Goal: Browse casually: Explore the website without a specific task or goal

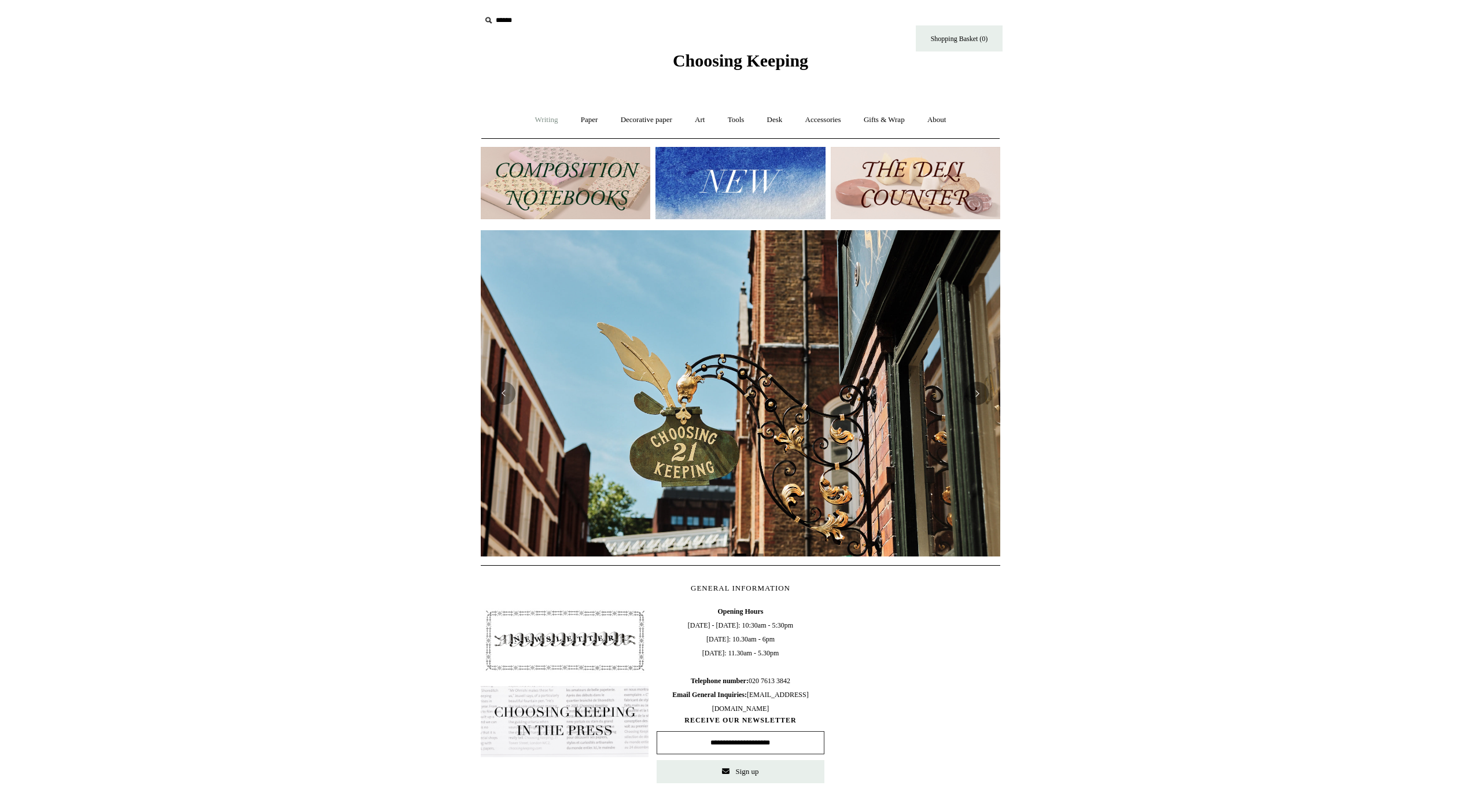
click at [541, 119] on link "Writing +" at bounding box center [547, 120] width 44 height 31
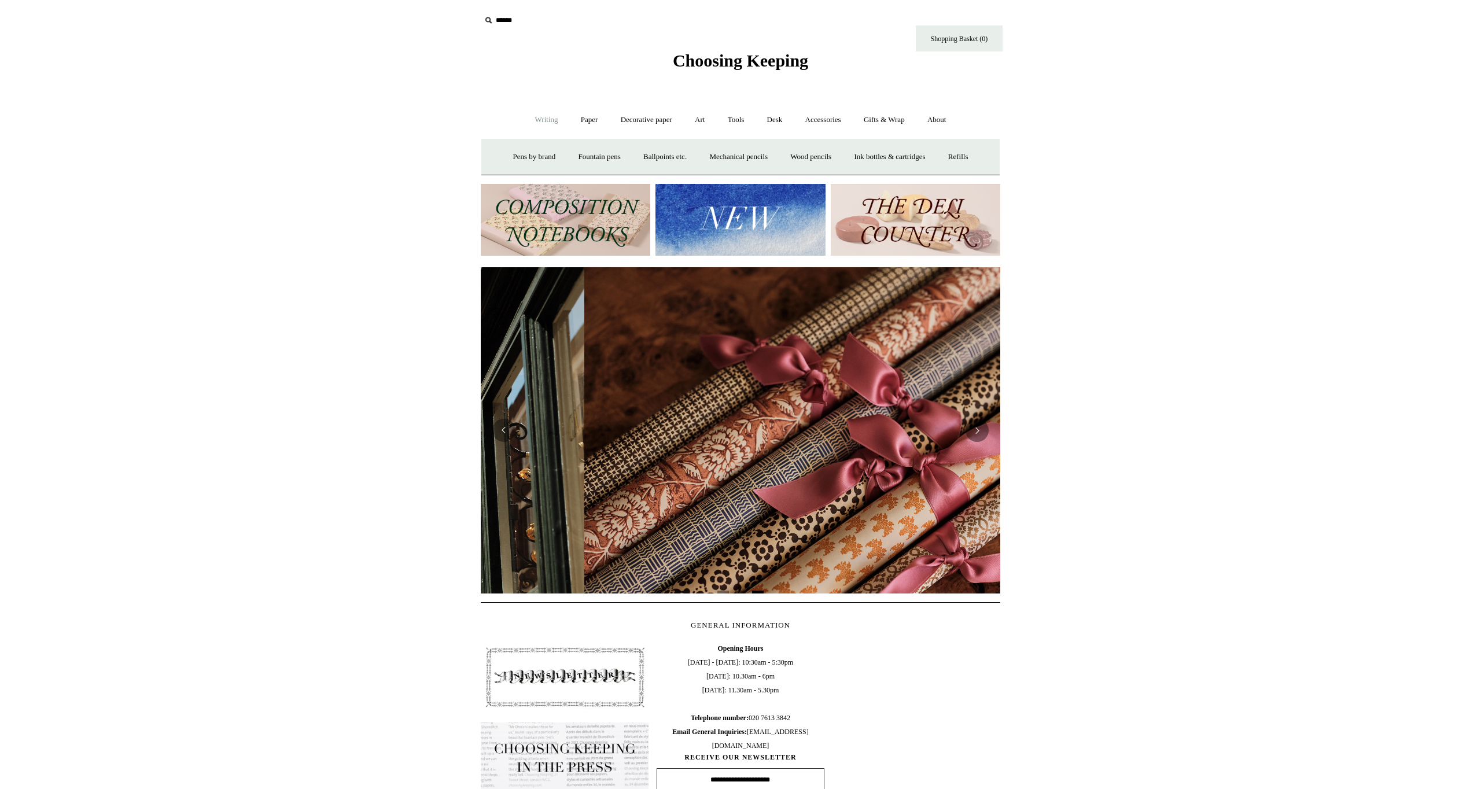
scroll to position [0, 1039]
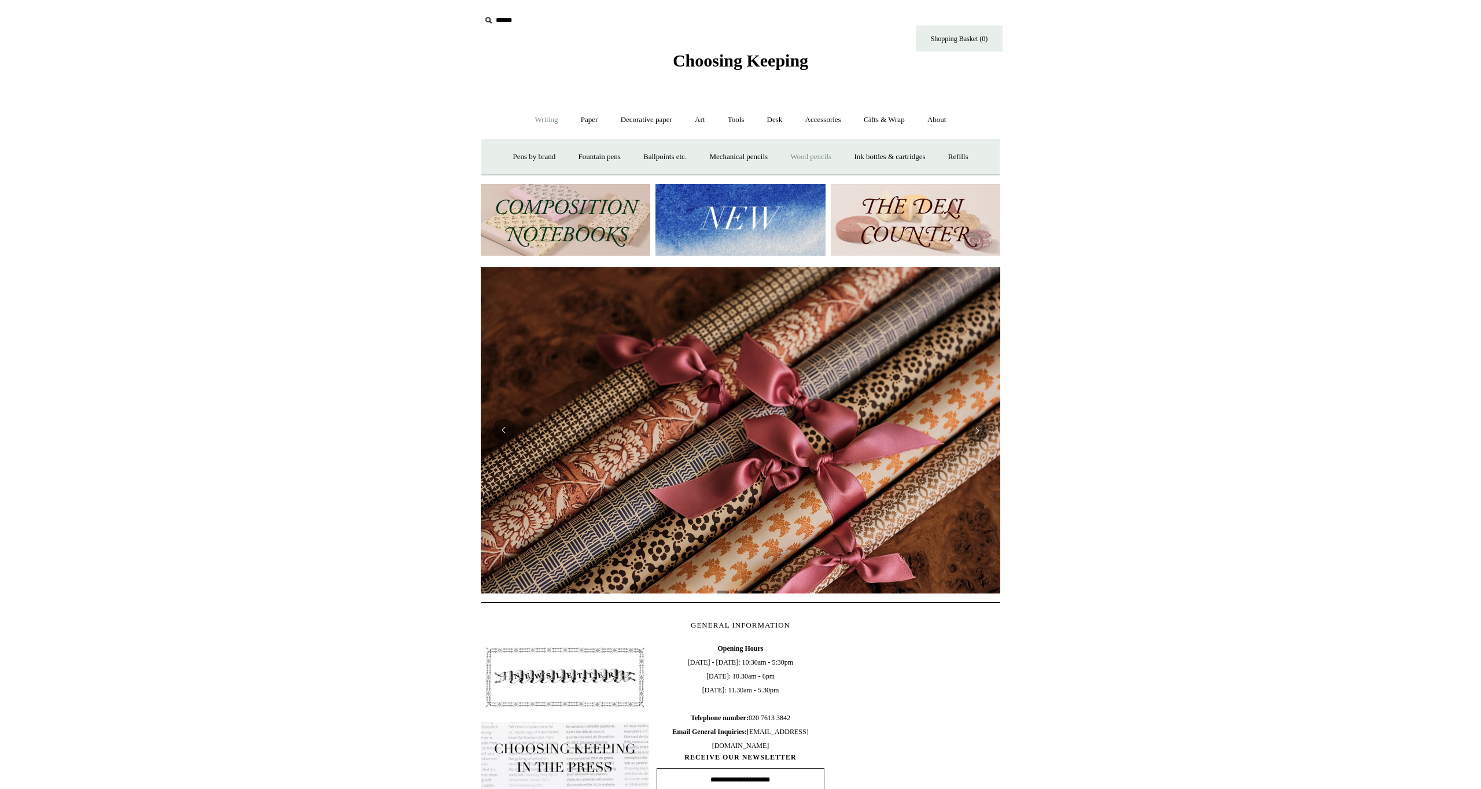
click at [686, 156] on link "Wood pencils +" at bounding box center [811, 157] width 62 height 31
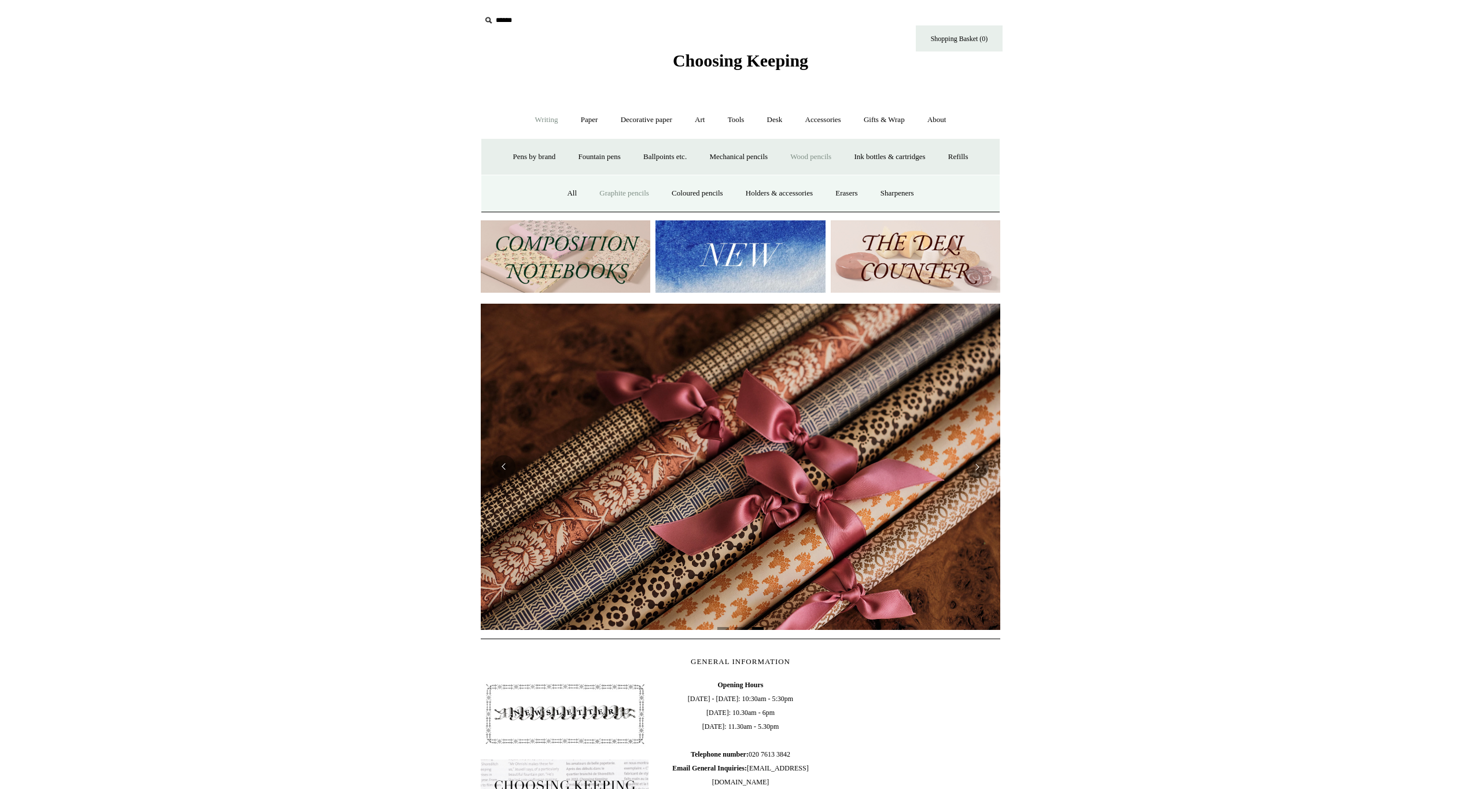
click at [636, 191] on link "Graphite pencils" at bounding box center [624, 193] width 71 height 31
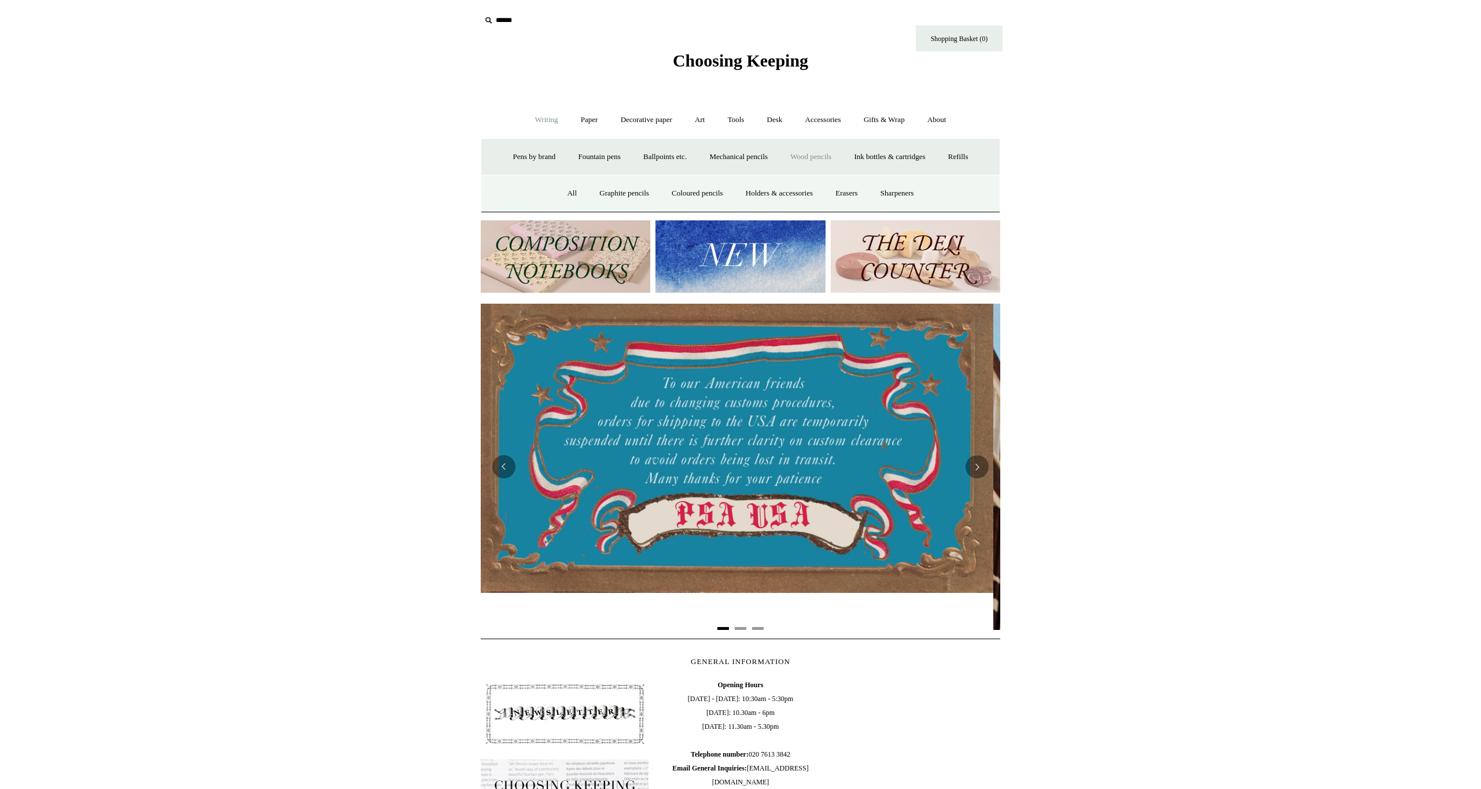
scroll to position [0, 0]
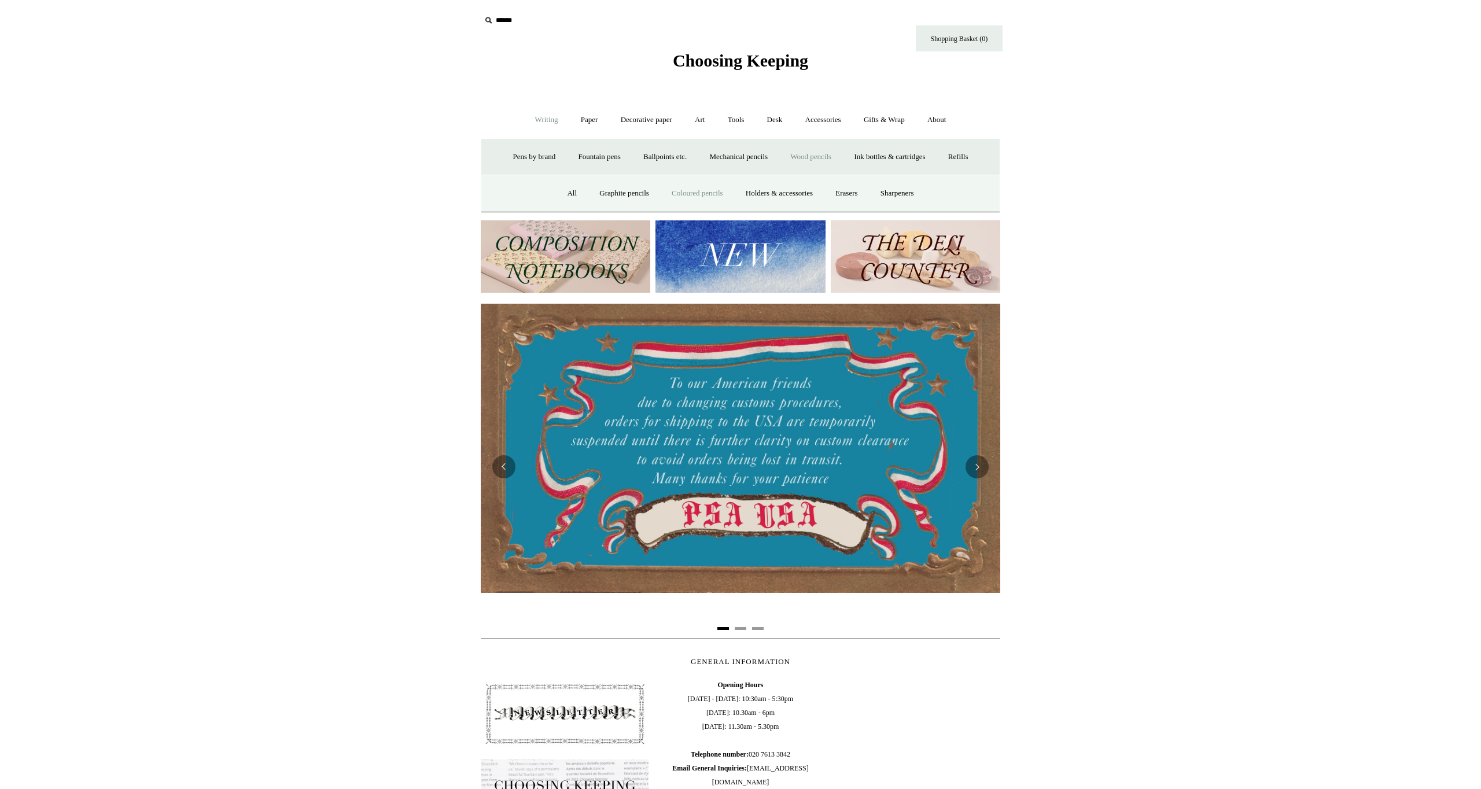
click at [686, 189] on link "Coloured pencils" at bounding box center [697, 193] width 72 height 31
click at [686, 189] on link "Holders & accessories" at bounding box center [779, 193] width 88 height 31
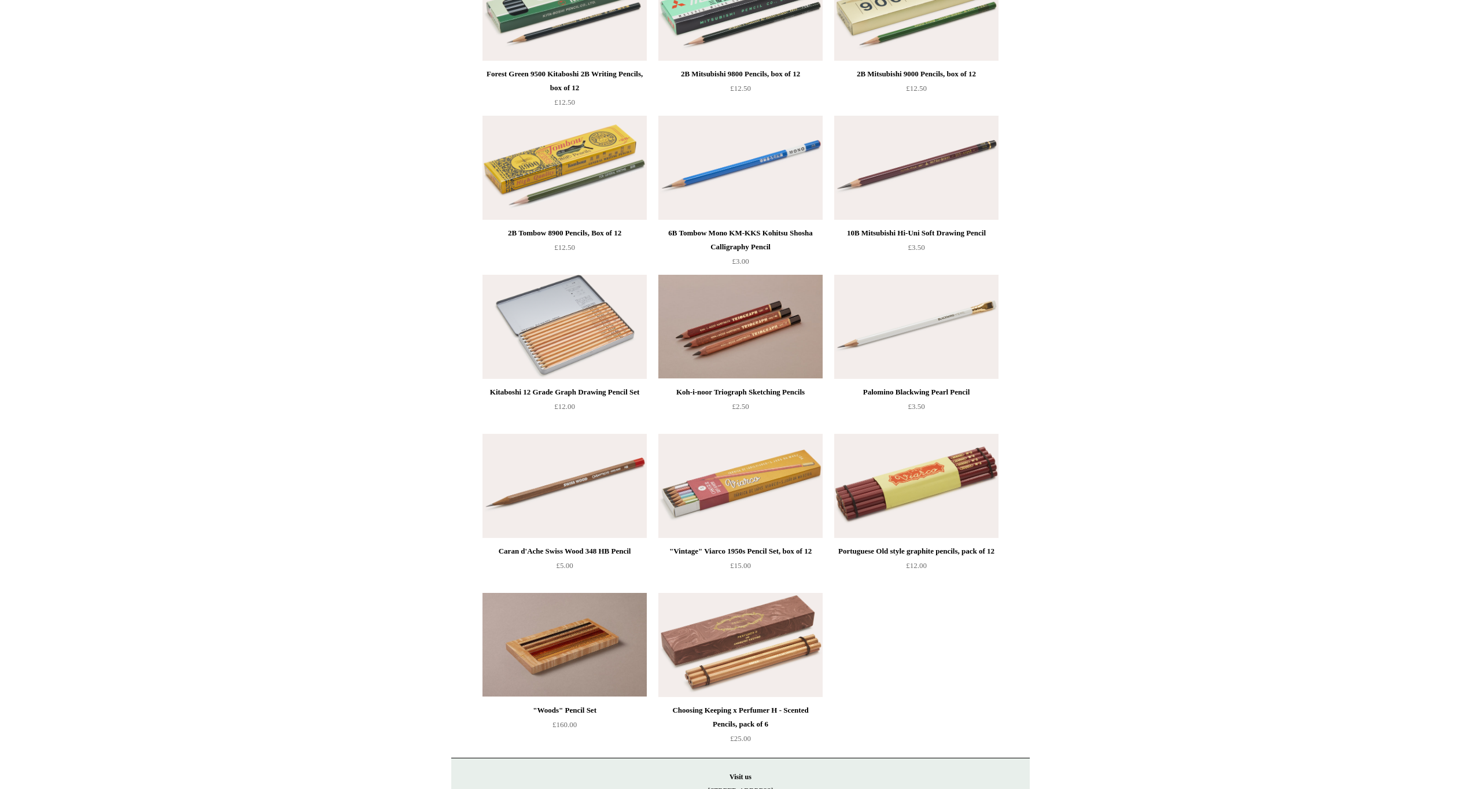
scroll to position [355, 0]
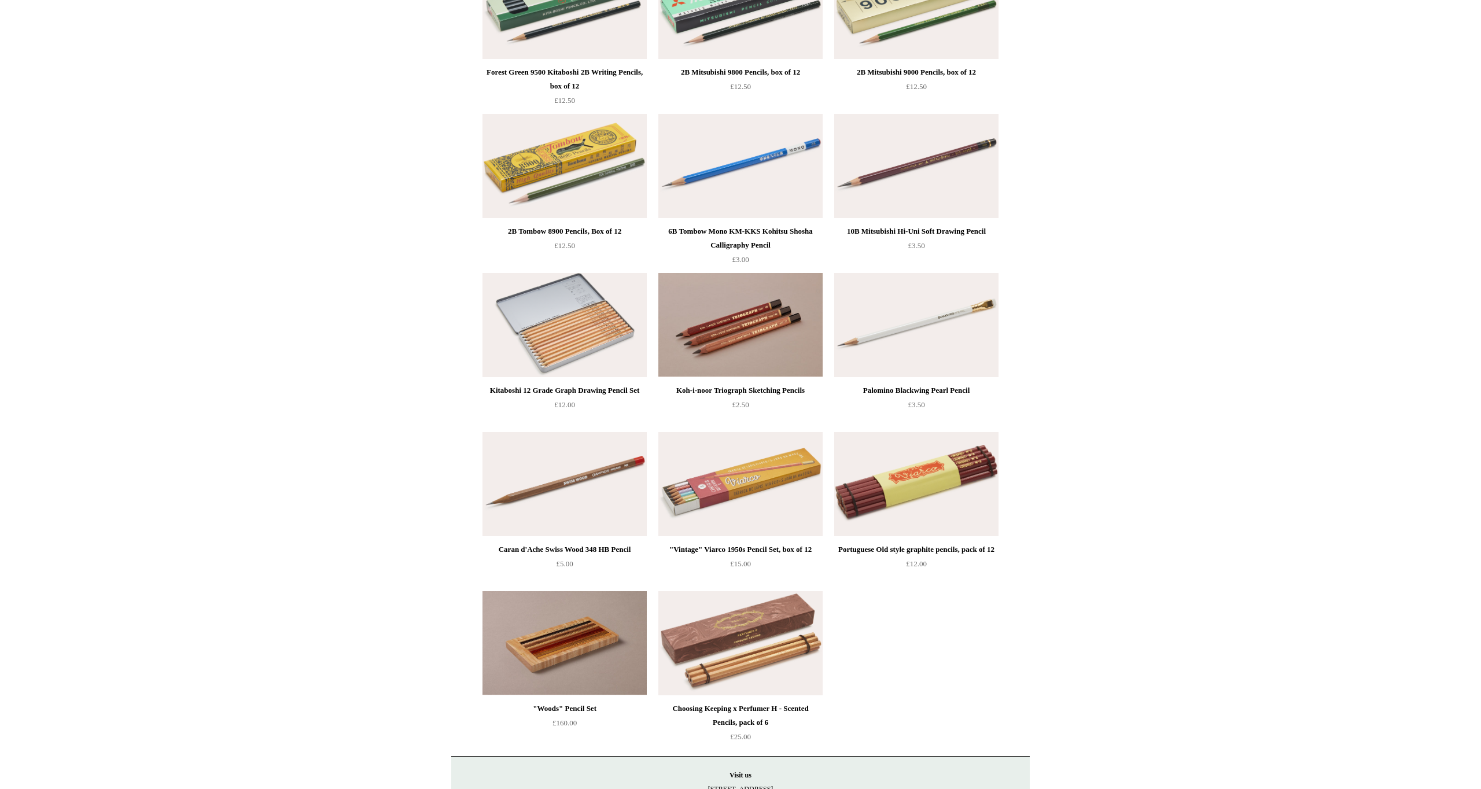
click at [737, 503] on img at bounding box center [740, 484] width 164 height 104
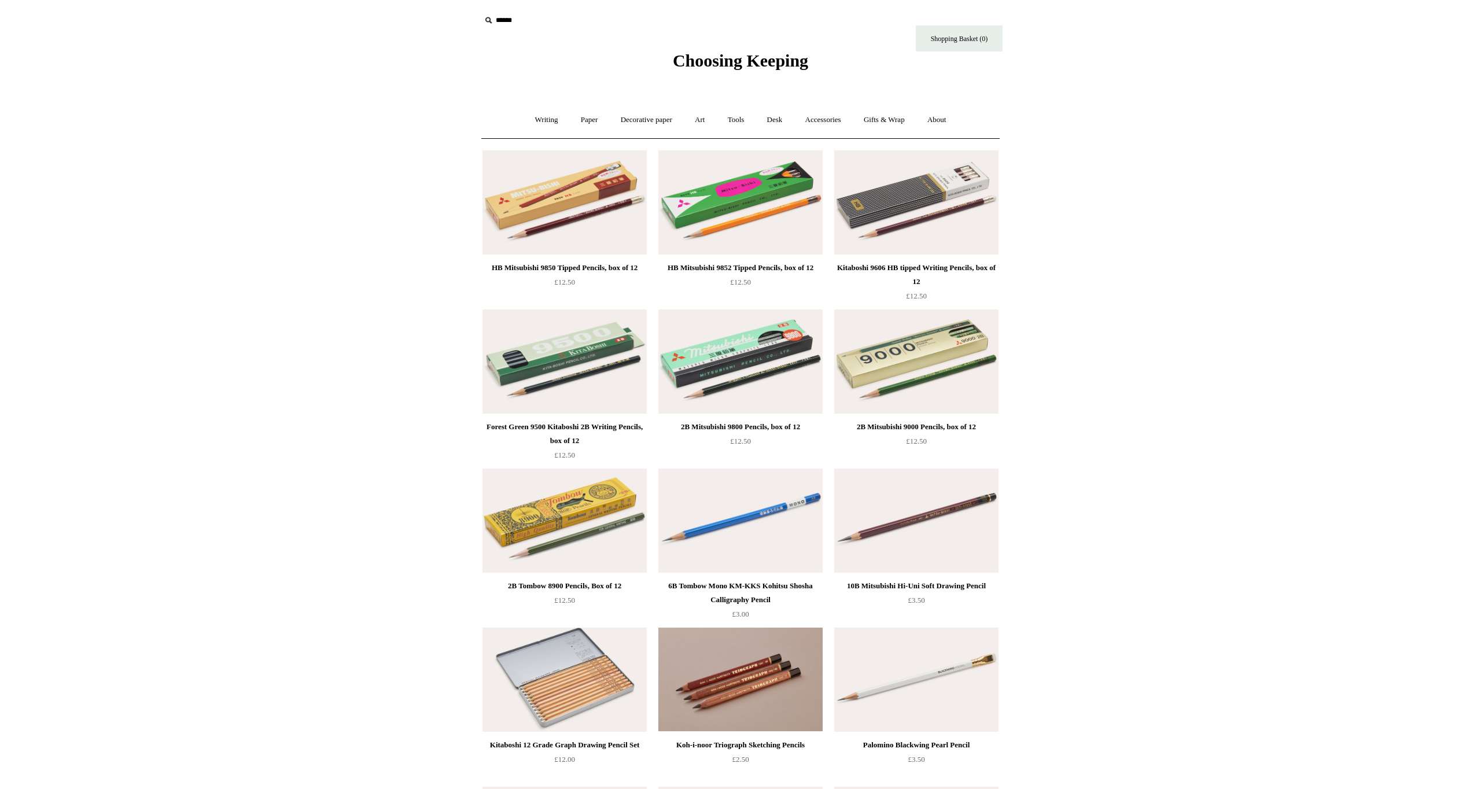
scroll to position [0, 0]
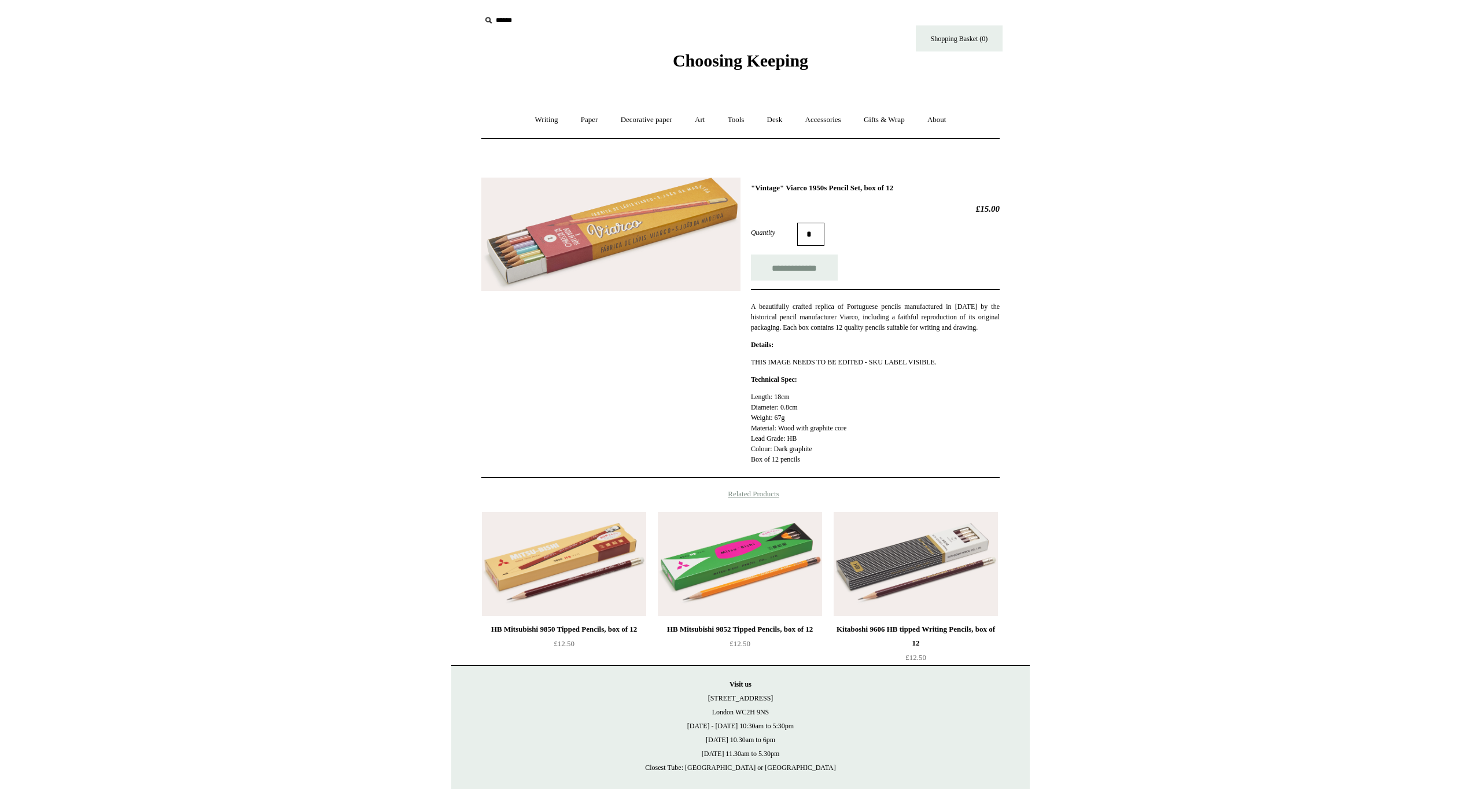
click at [648, 223] on img at bounding box center [610, 235] width 259 height 114
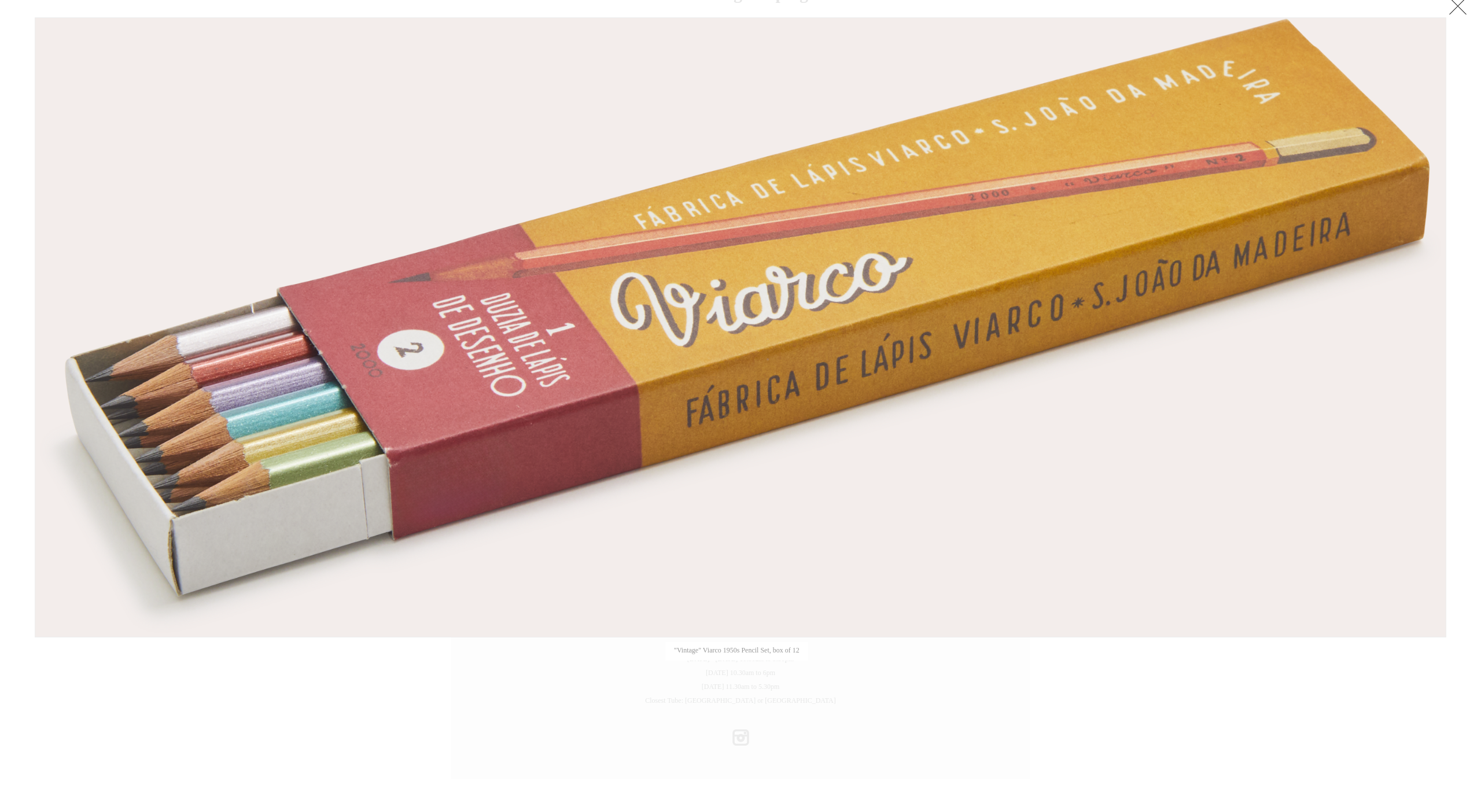
scroll to position [67, 0]
click at [1460, 11] on link at bounding box center [1457, 5] width 23 height 23
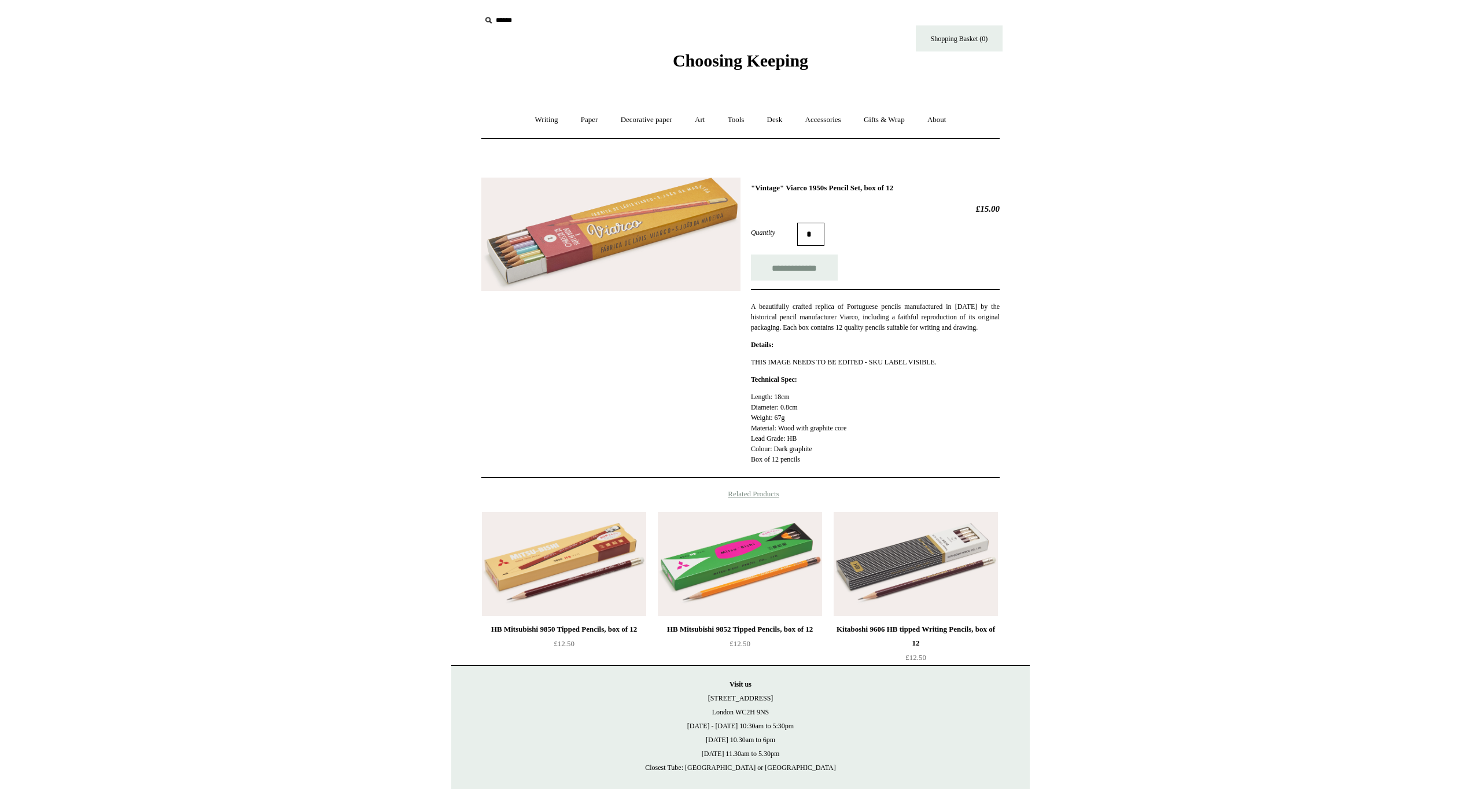
scroll to position [0, 0]
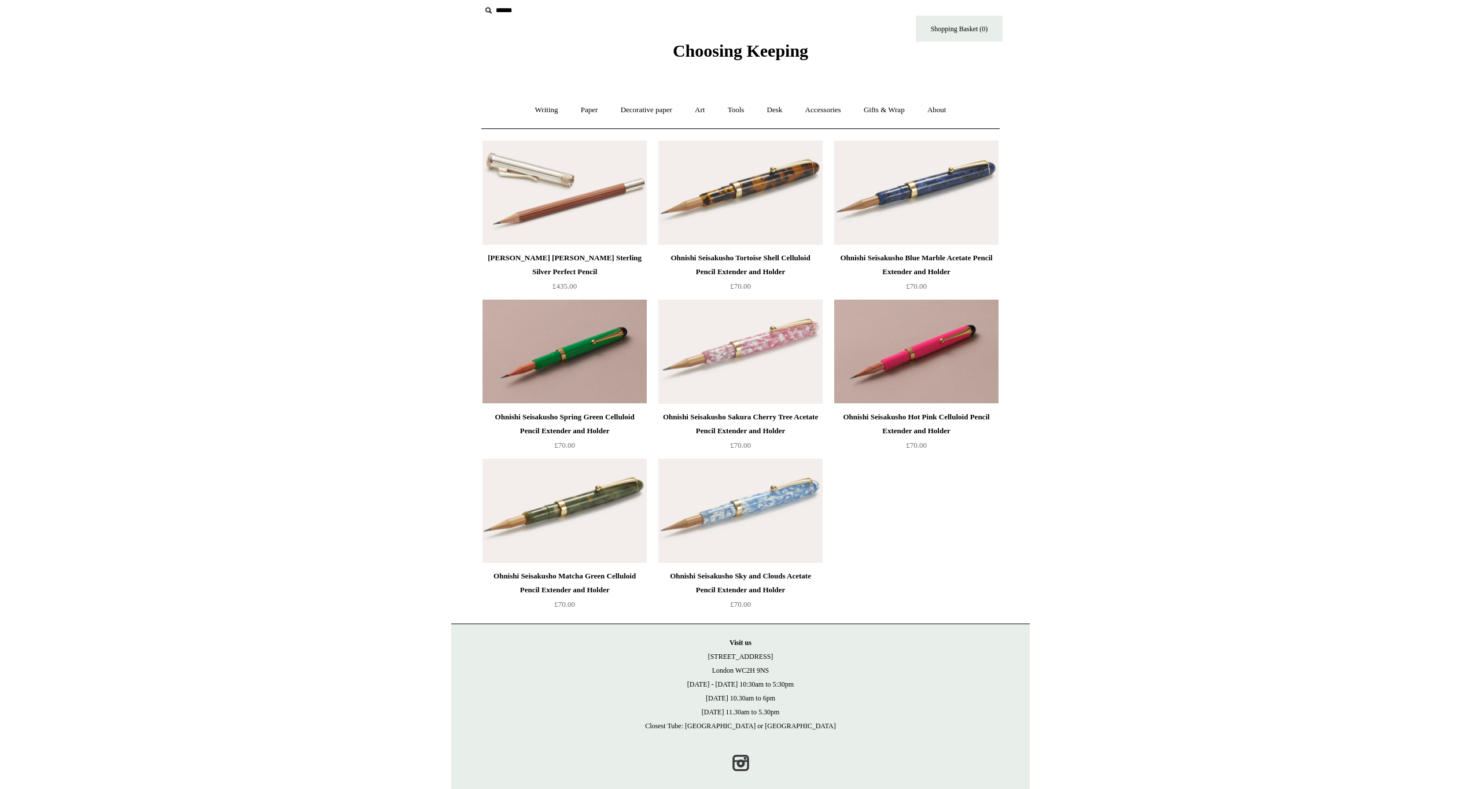
scroll to position [12, 0]
click at [839, 108] on link "Accessories +" at bounding box center [823, 108] width 57 height 31
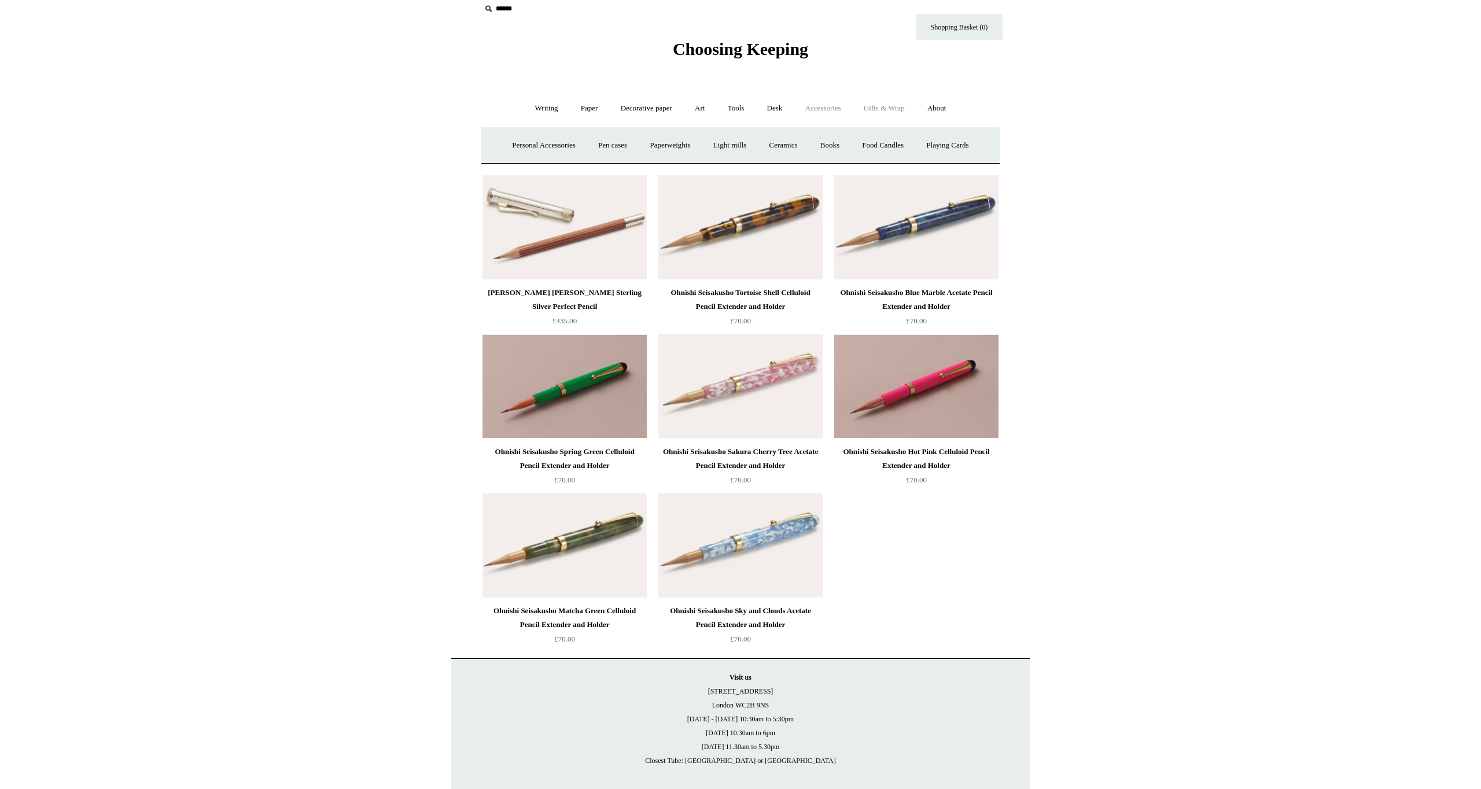
click at [883, 108] on link "Gifts & Wrap +" at bounding box center [884, 108] width 62 height 31
click at [866, 145] on link "Stickers" at bounding box center [861, 145] width 45 height 31
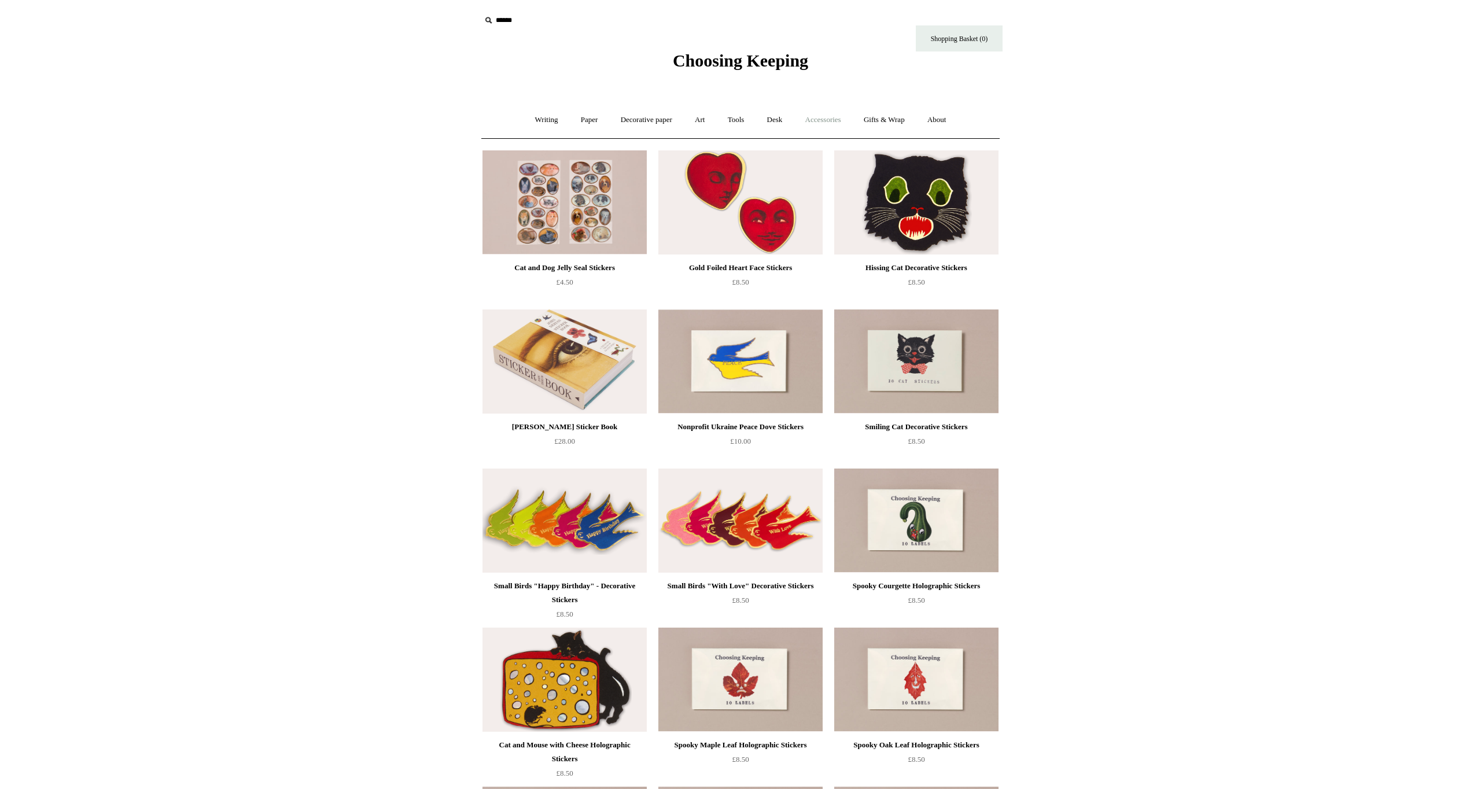
click at [820, 117] on link "Accessories +" at bounding box center [823, 120] width 57 height 31
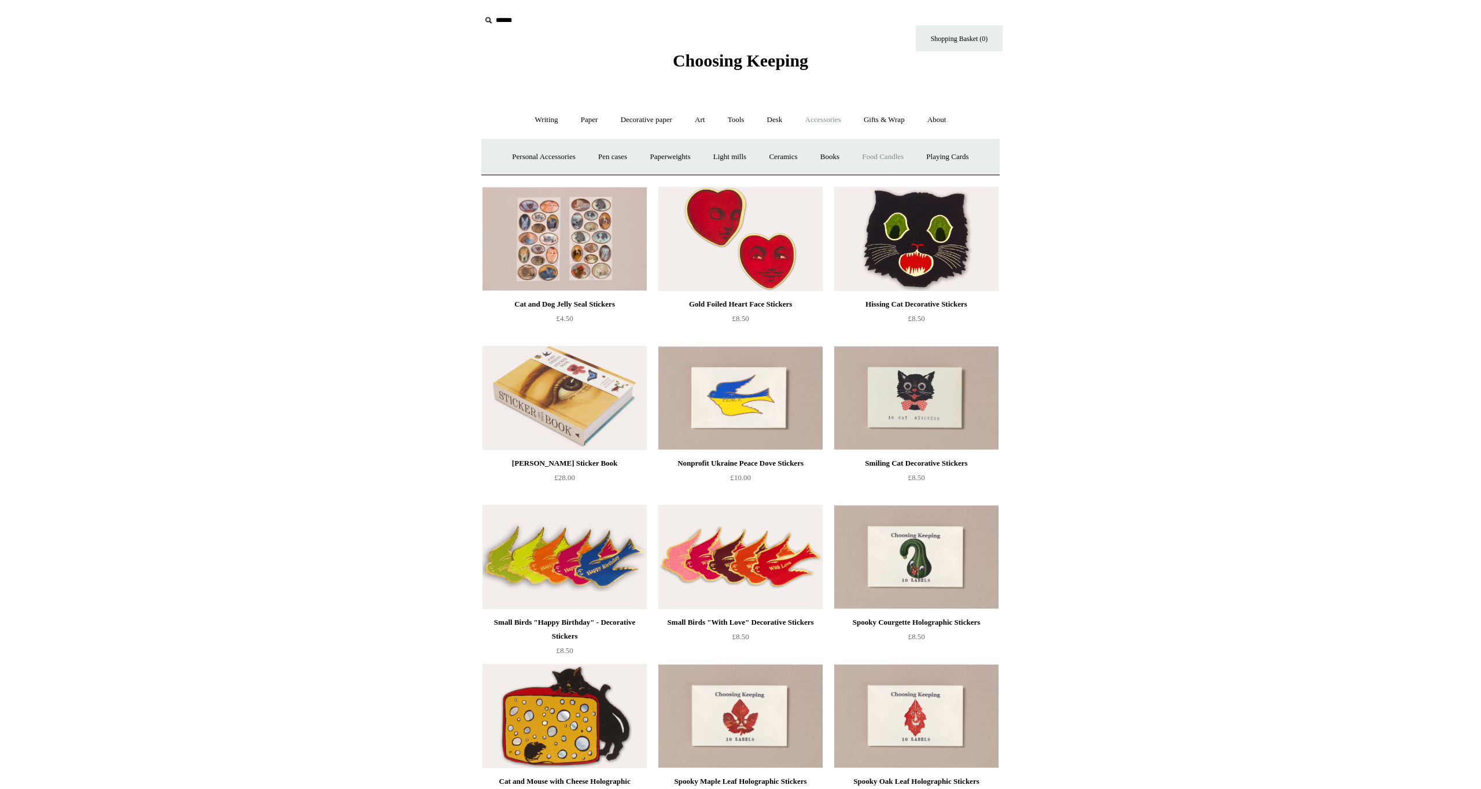
click at [898, 158] on link "Food Candles" at bounding box center [882, 157] width 62 height 31
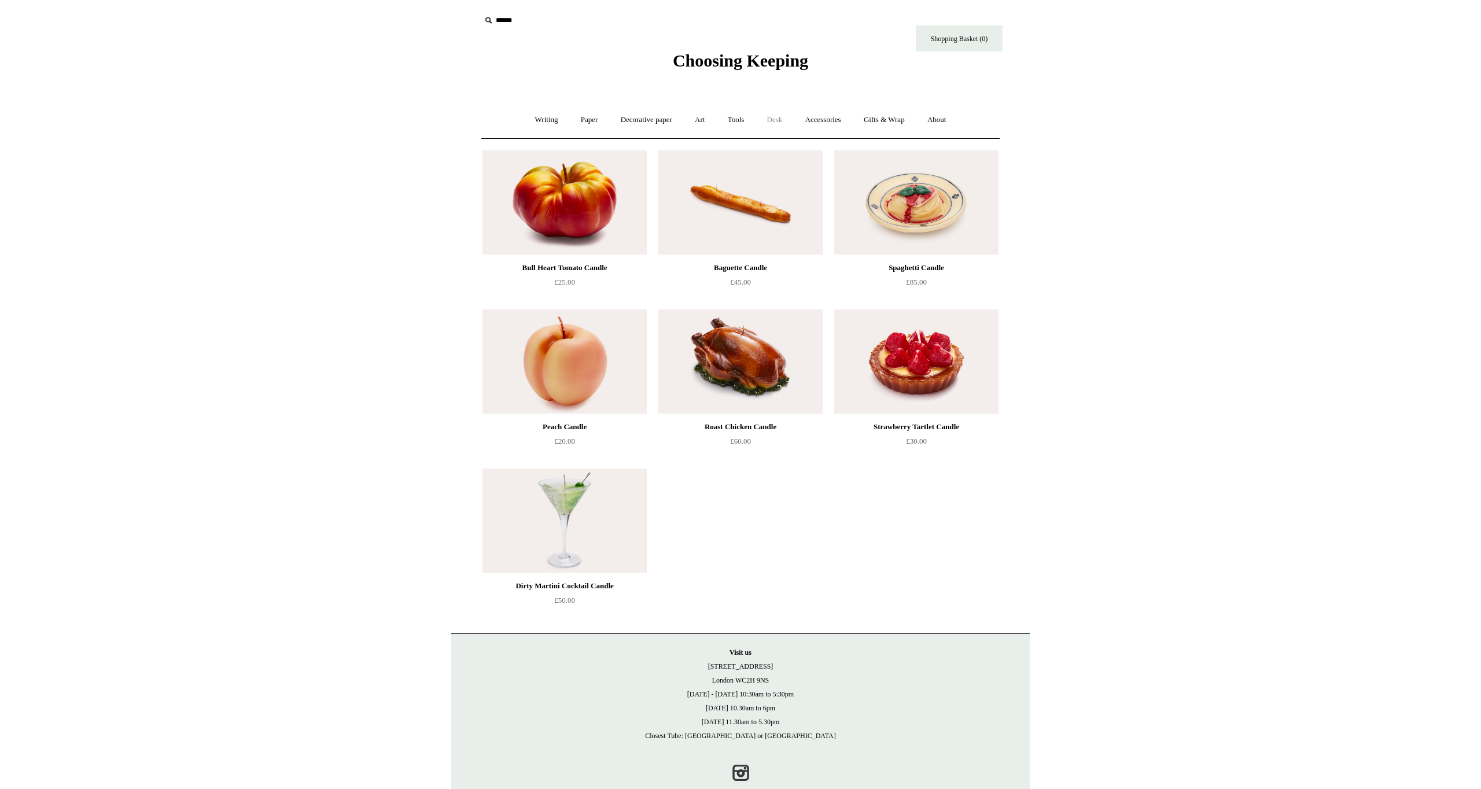
click at [776, 119] on link "Desk +" at bounding box center [775, 120] width 36 height 31
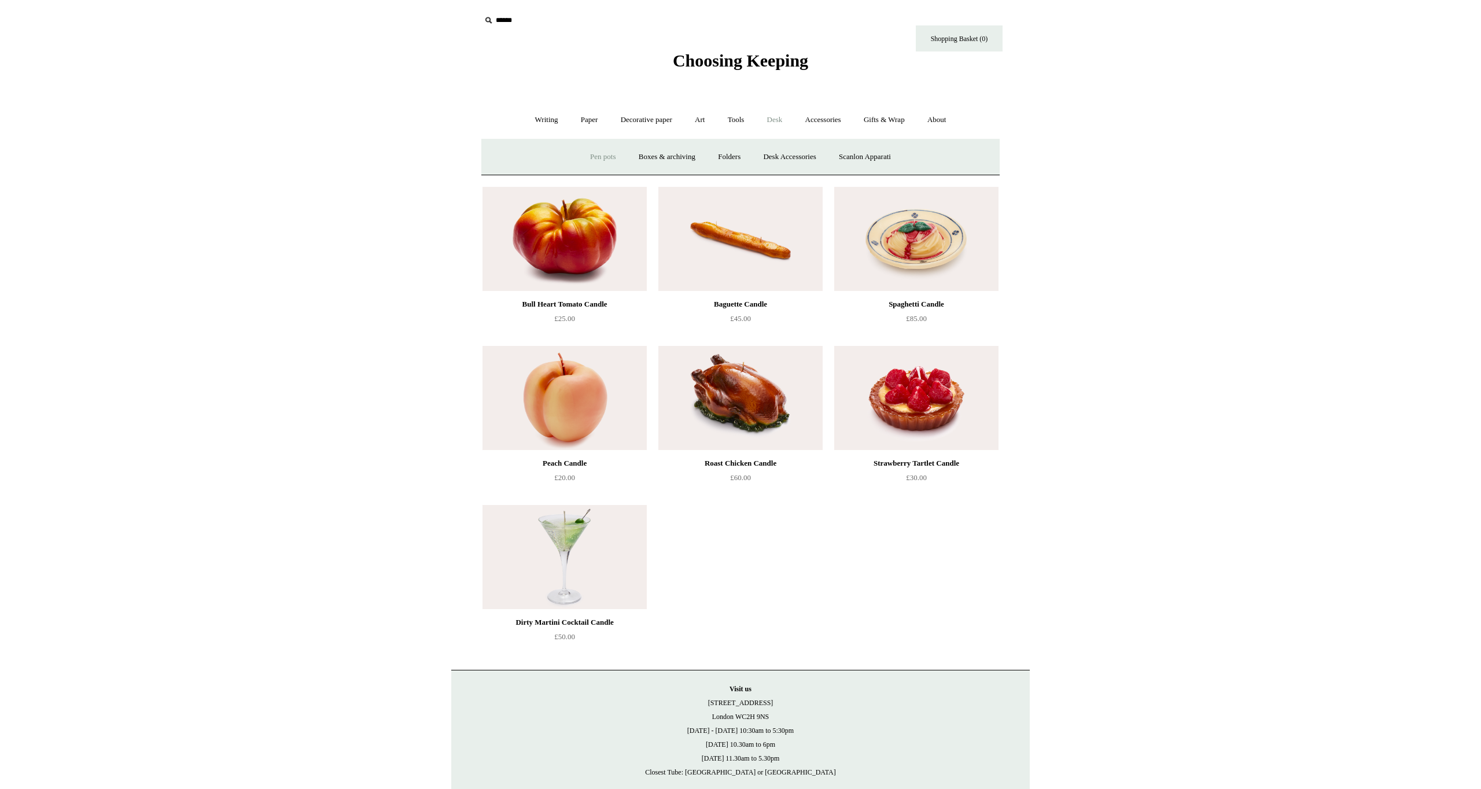
click at [599, 155] on link "Pen pots" at bounding box center [603, 157] width 46 height 31
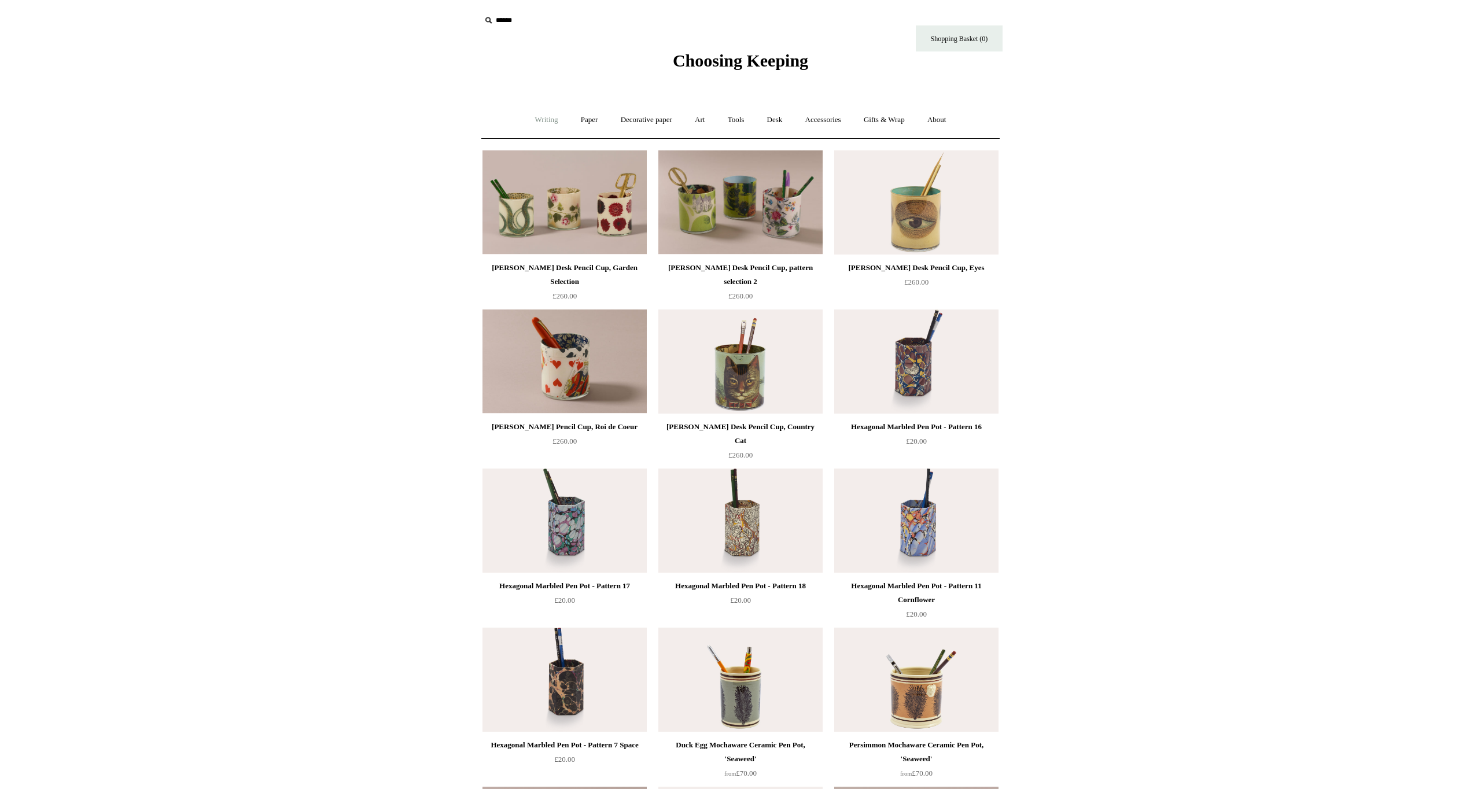
click at [526, 122] on link "Writing +" at bounding box center [547, 120] width 44 height 31
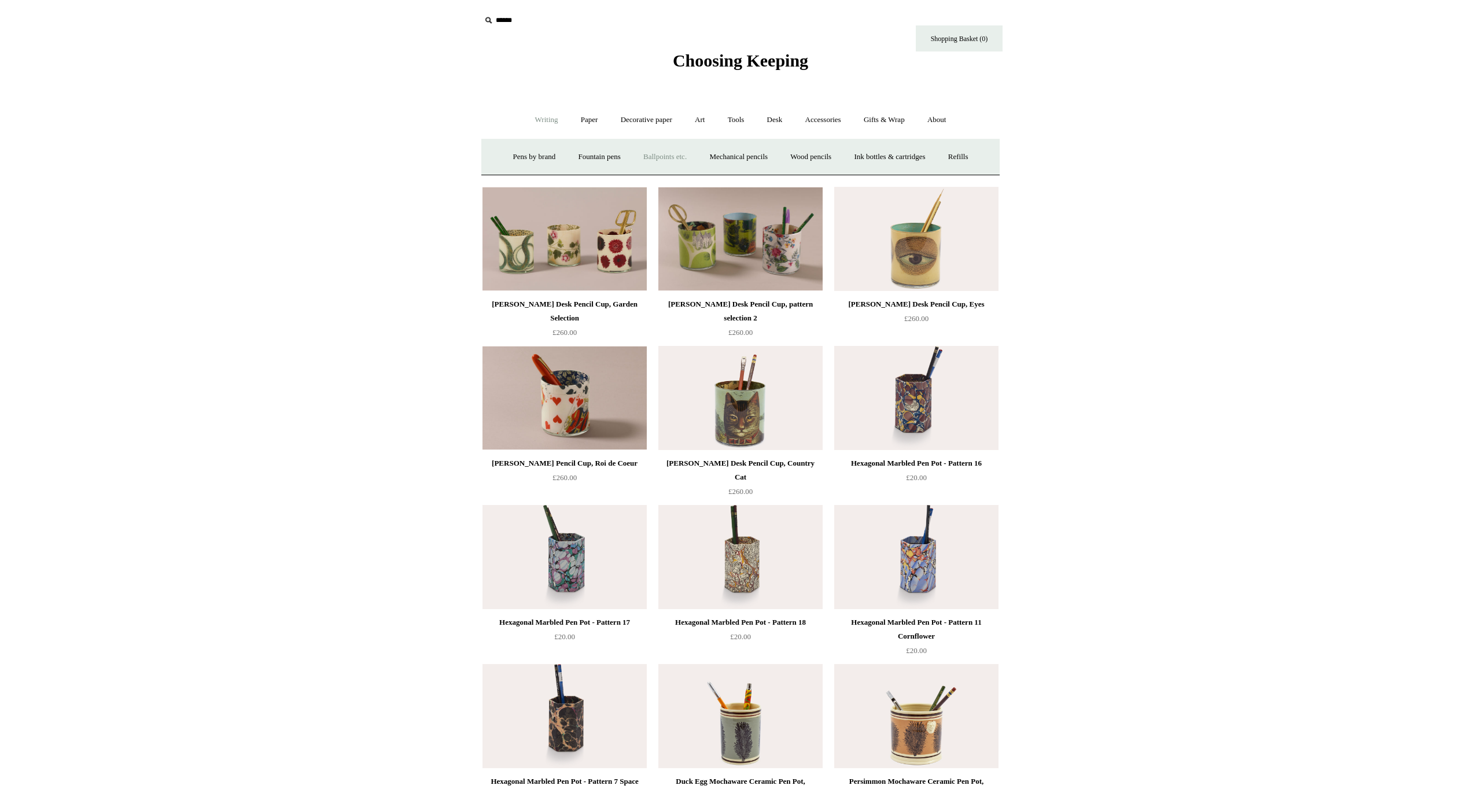
click at [658, 152] on link "Ballpoints etc. +" at bounding box center [665, 157] width 64 height 31
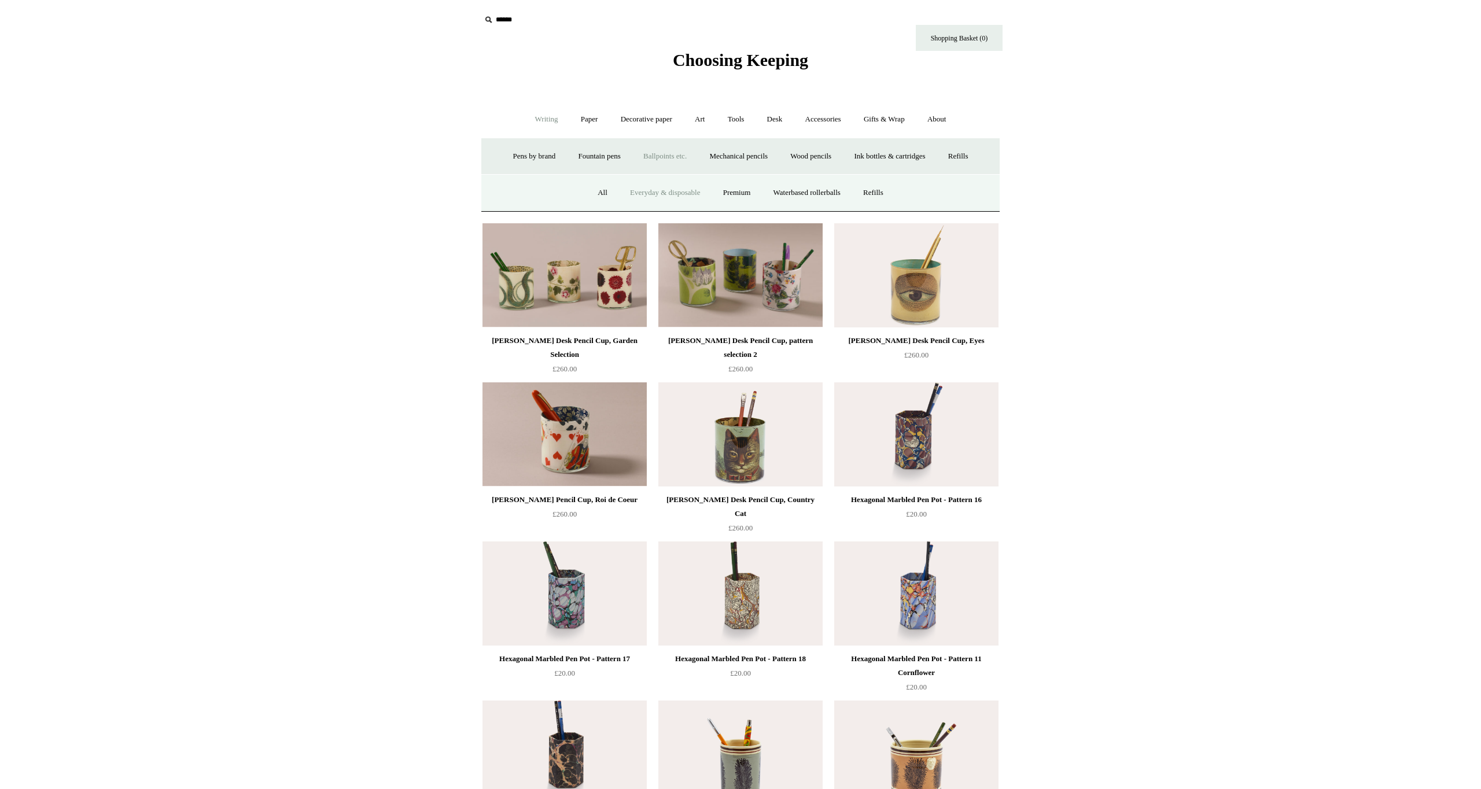
click at [658, 188] on link "Everyday & disposable" at bounding box center [664, 193] width 91 height 31
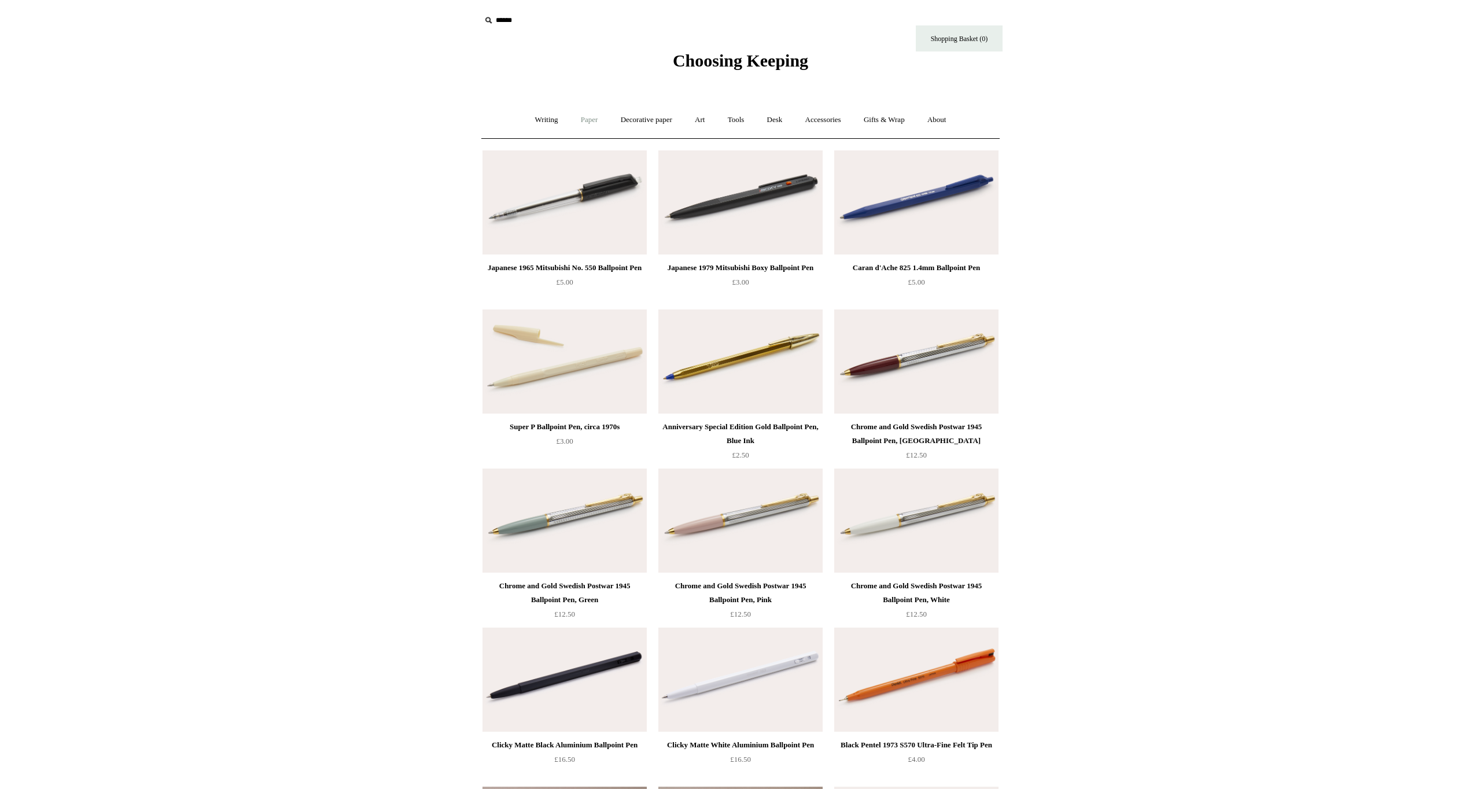
click at [573, 121] on link "Paper +" at bounding box center [589, 120] width 38 height 31
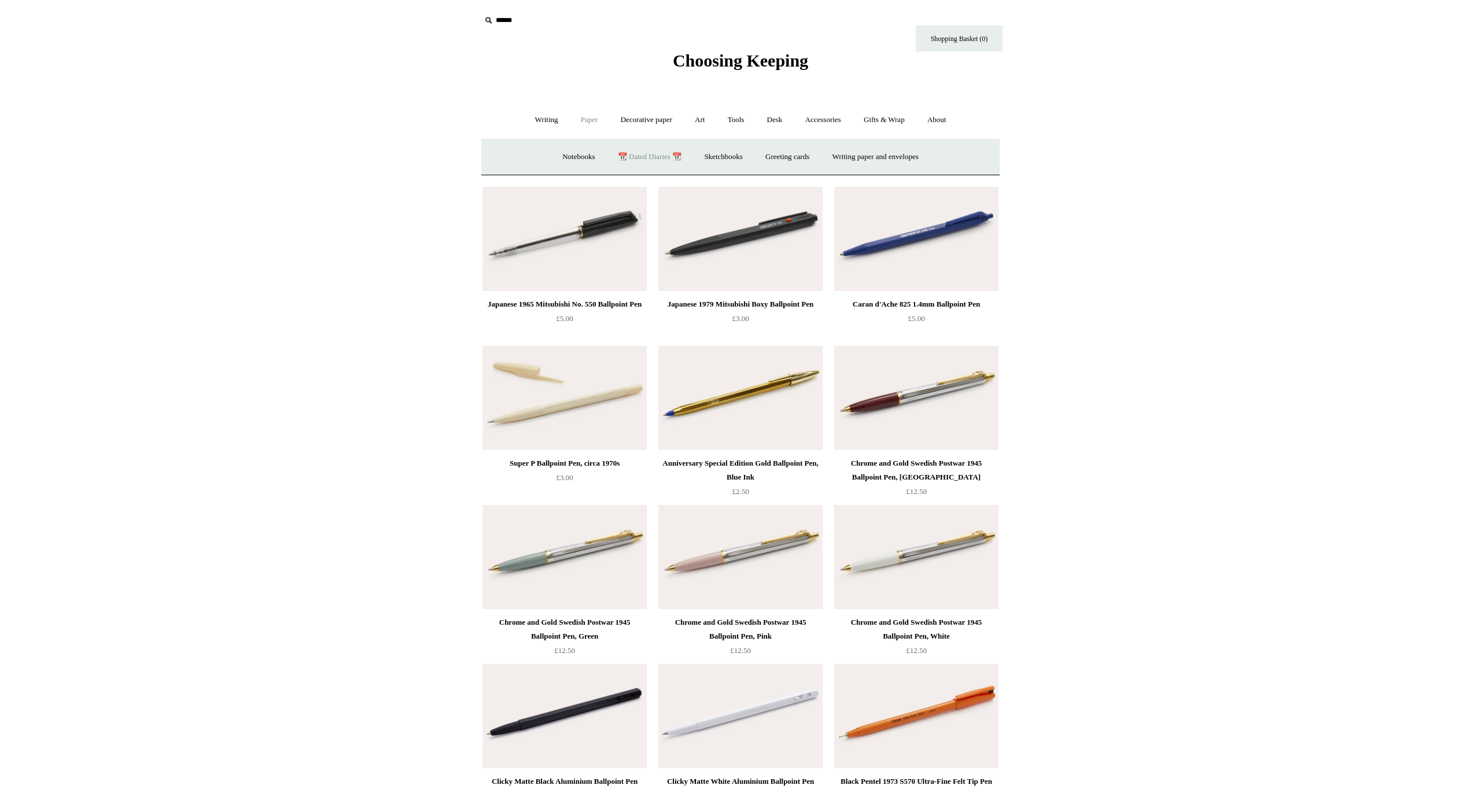
click at [628, 157] on link "📆 Dated Diaries 📆" at bounding box center [649, 157] width 84 height 31
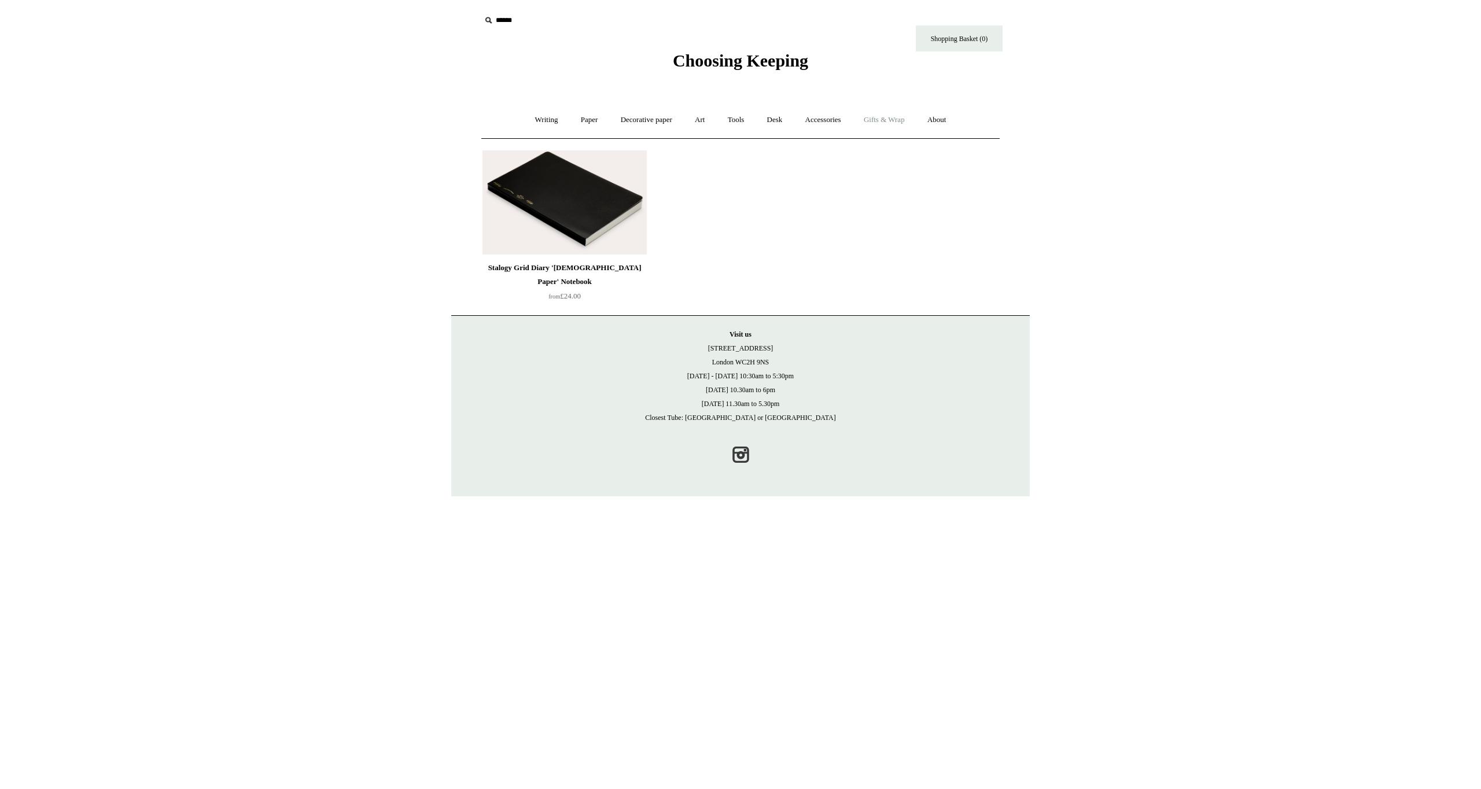
click at [883, 118] on link "Gifts & Wrap +" at bounding box center [884, 120] width 62 height 31
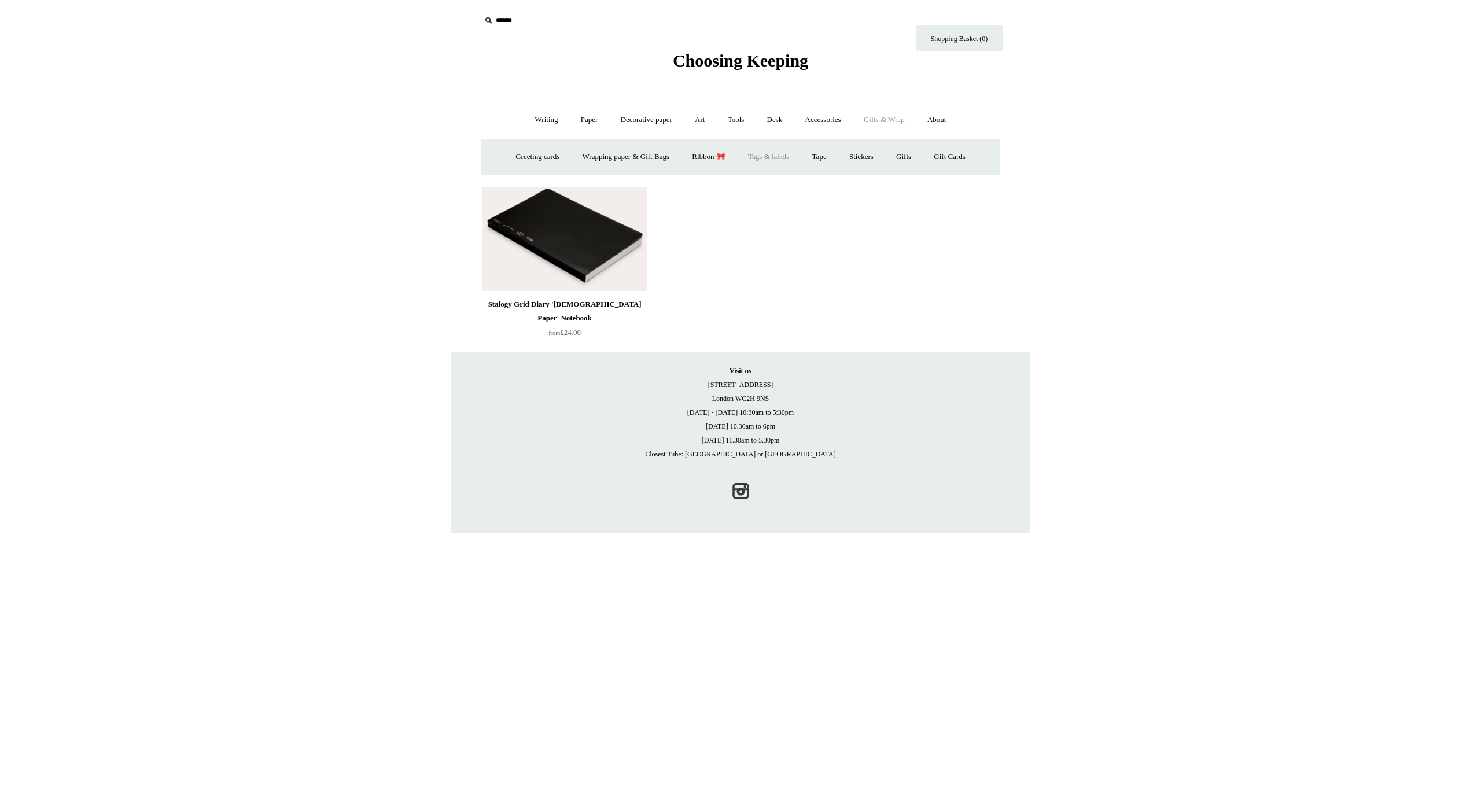
click at [783, 153] on link "Tags & labels" at bounding box center [768, 157] width 62 height 31
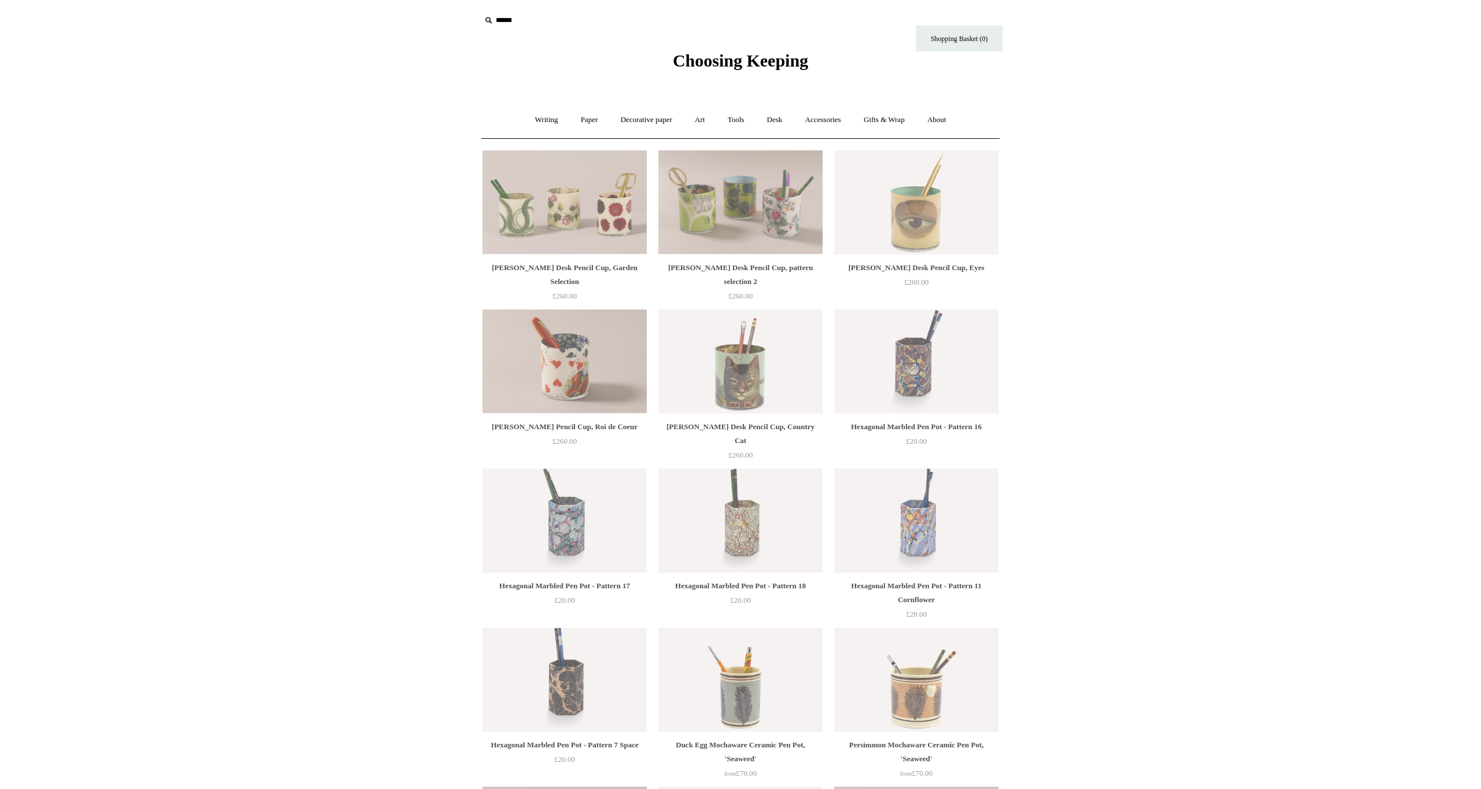
scroll to position [1, 0]
